Goal: Information Seeking & Learning: Learn about a topic

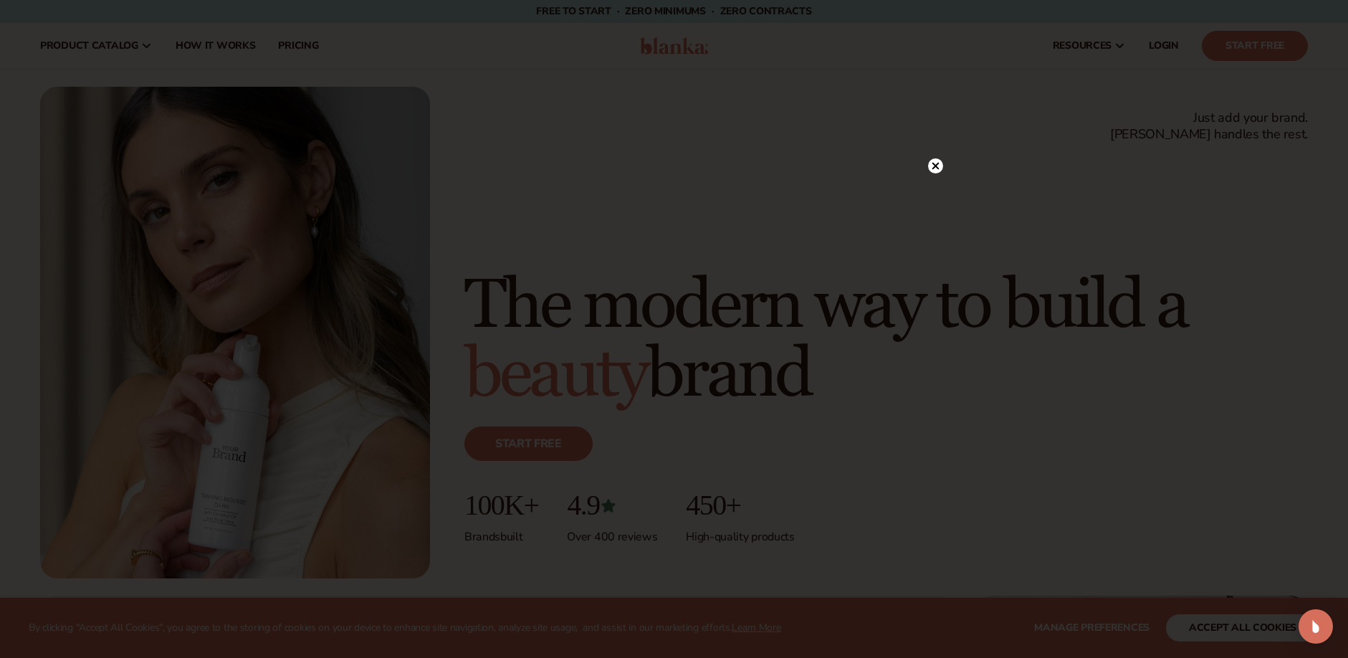
click at [935, 159] on circle at bounding box center [935, 165] width 15 height 15
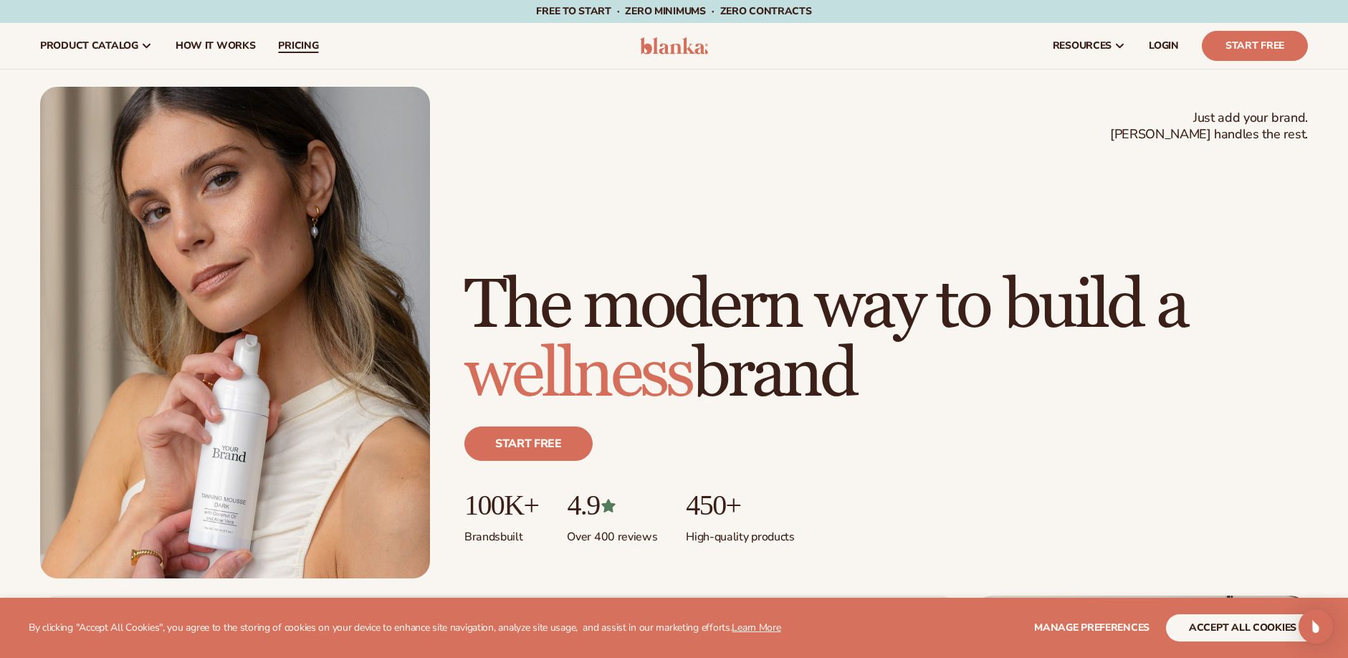
click at [291, 52] on span "pricing" at bounding box center [298, 45] width 40 height 11
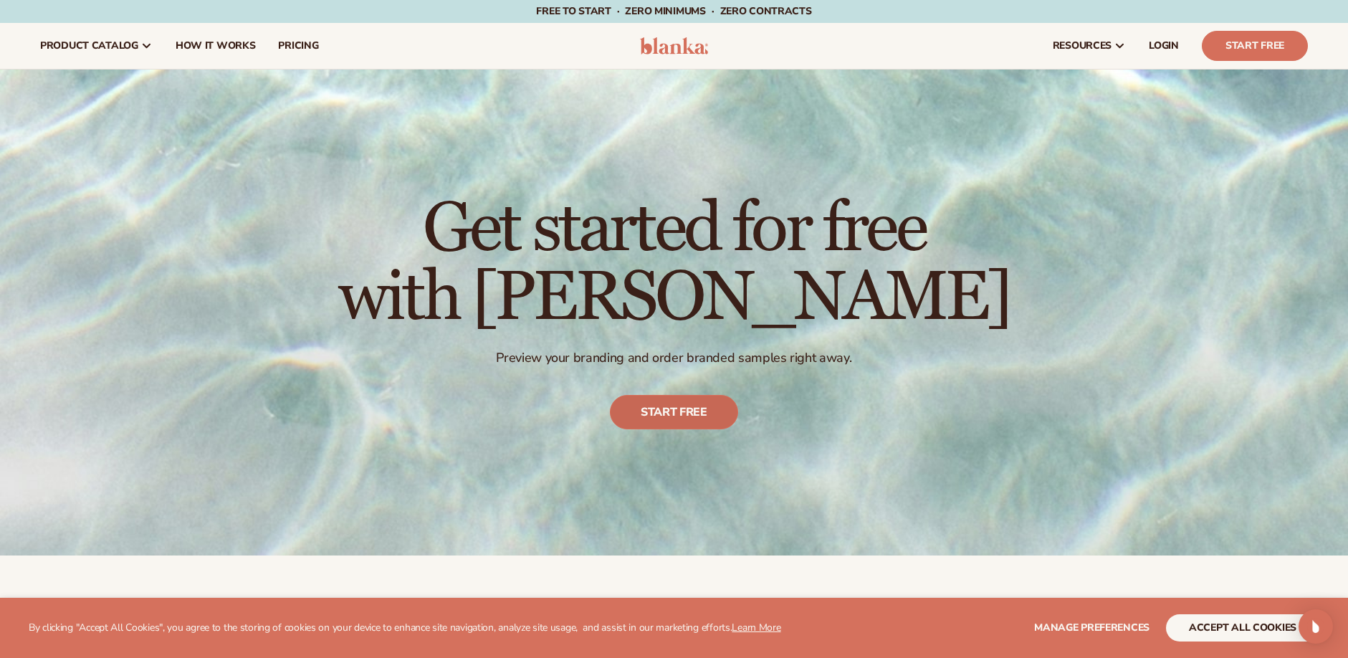
click at [631, 421] on link "Start free" at bounding box center [674, 413] width 128 height 34
click at [192, 50] on span "How It Works" at bounding box center [216, 45] width 80 height 11
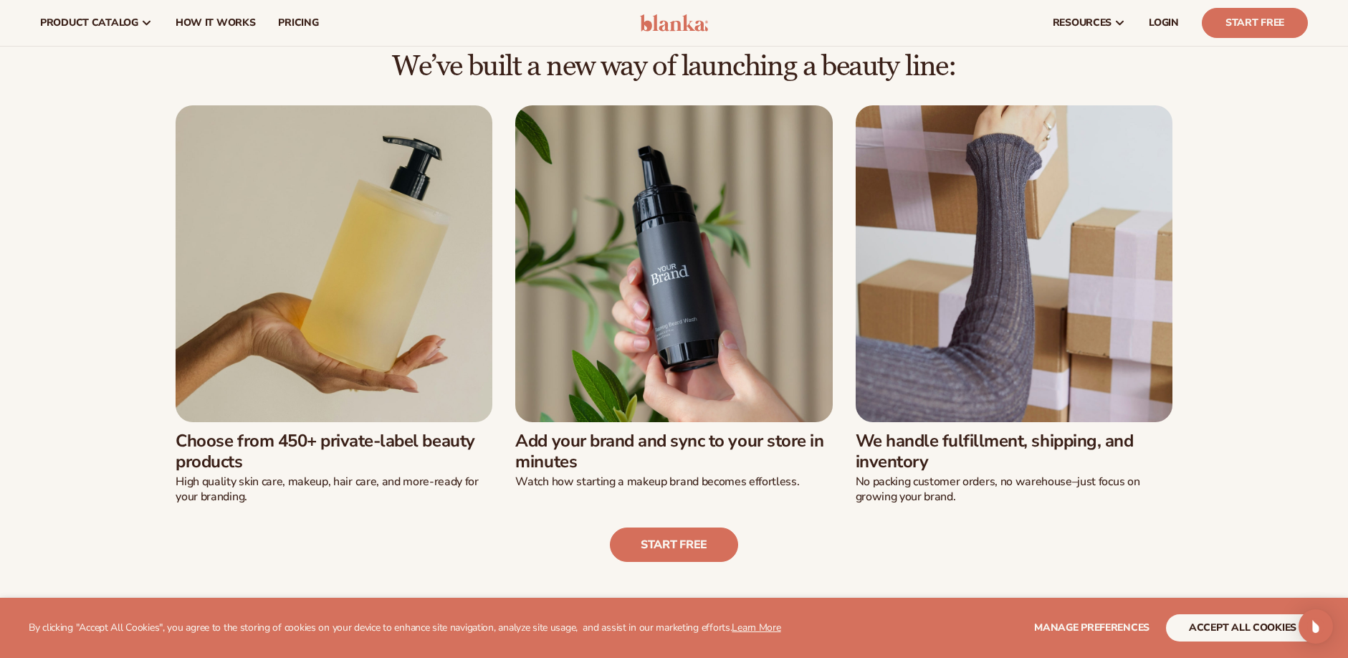
scroll to position [364, 0]
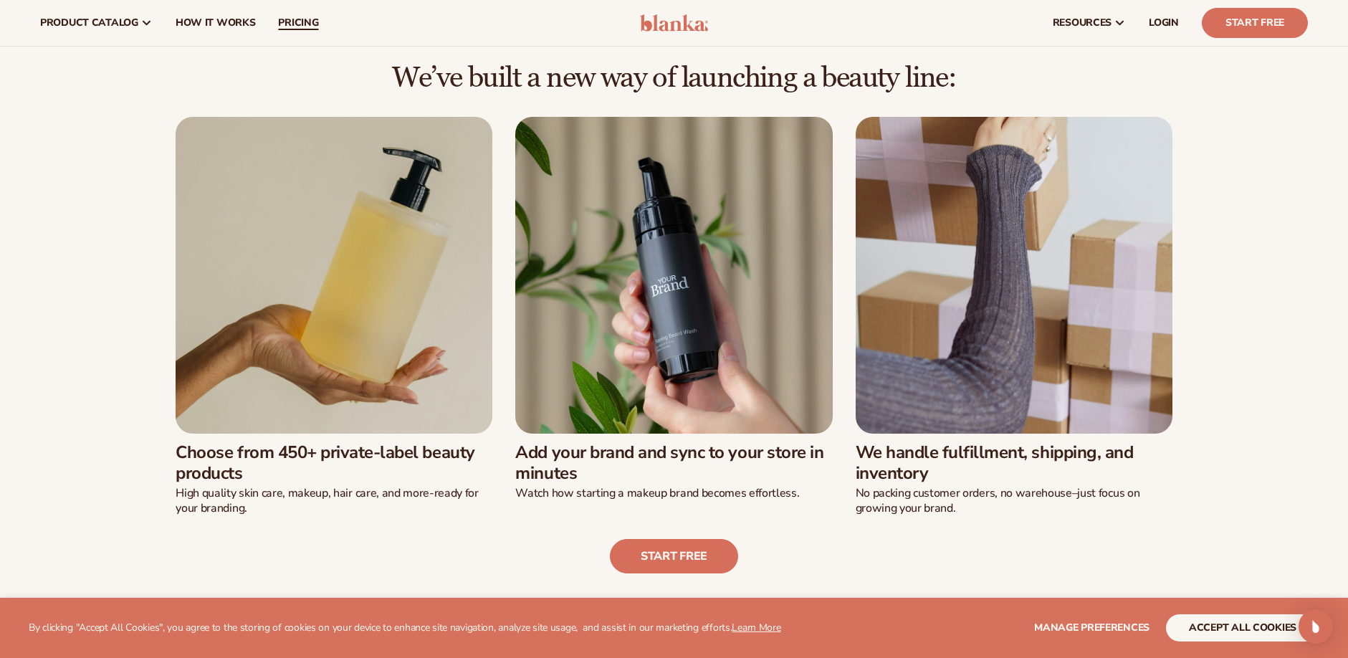
click at [285, 22] on span "pricing" at bounding box center [298, 22] width 40 height 11
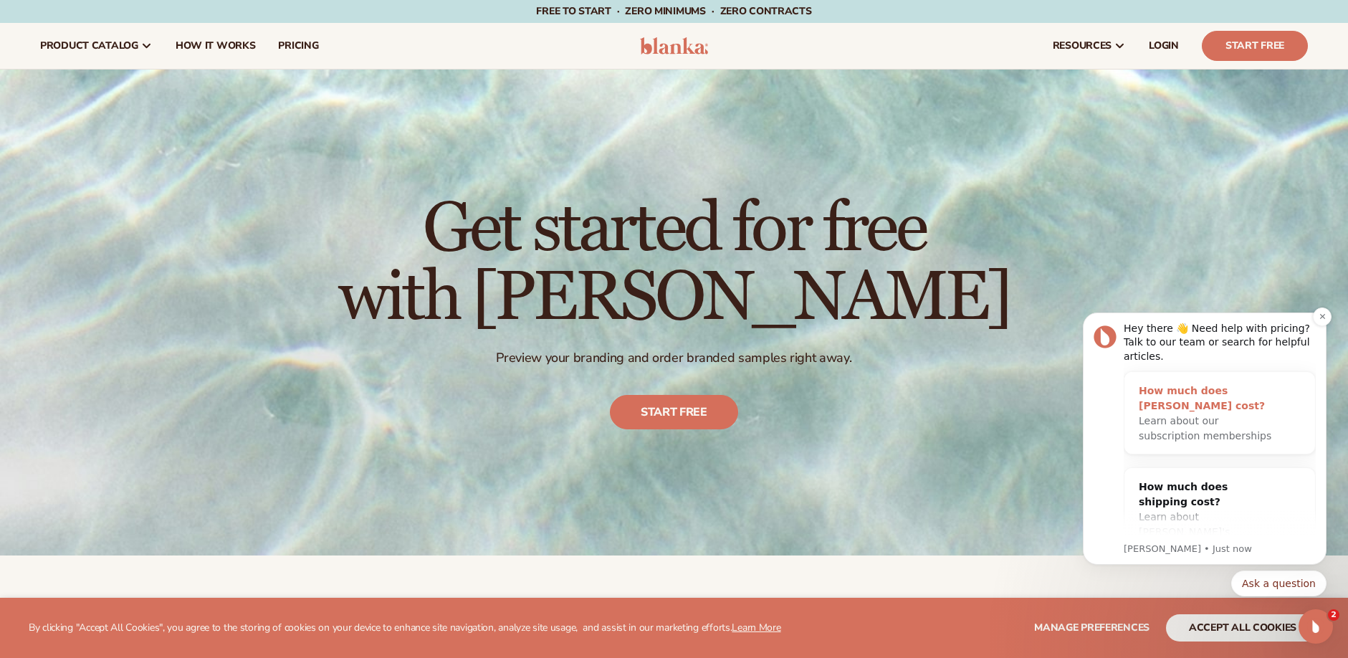
click at [1198, 418] on span "Learn about our subscription memberships" at bounding box center [1205, 428] width 133 height 27
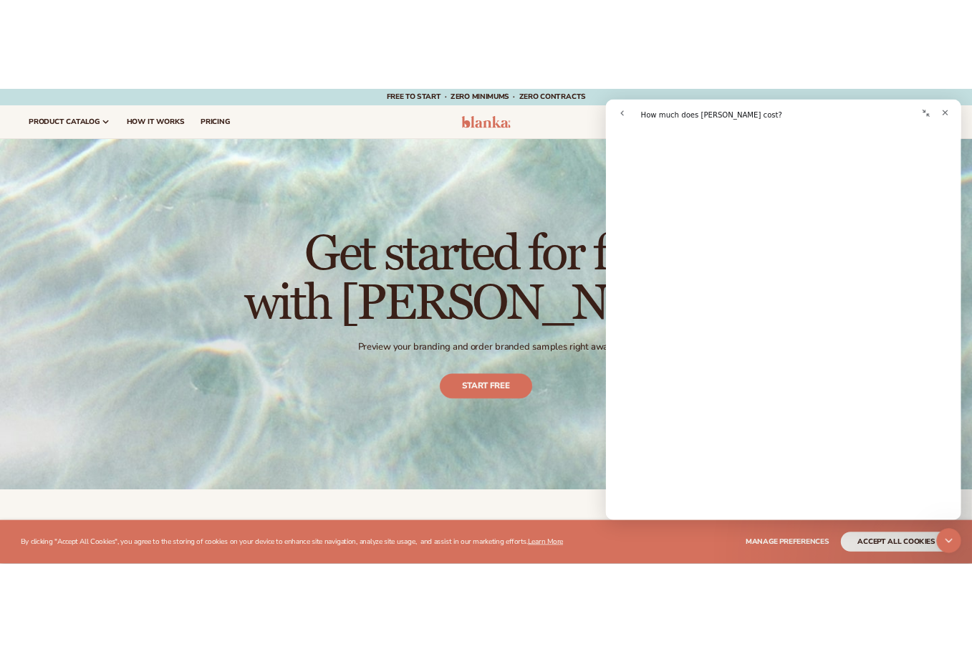
scroll to position [194, 0]
